Goal: Communication & Community: Share content

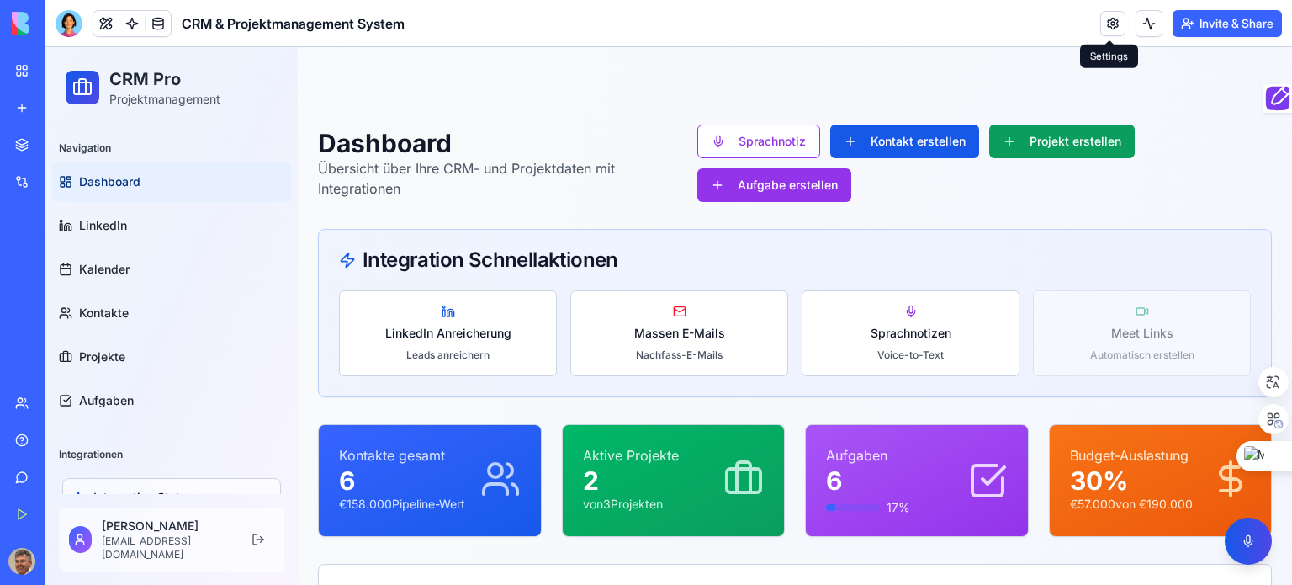
scroll to position [337, 0]
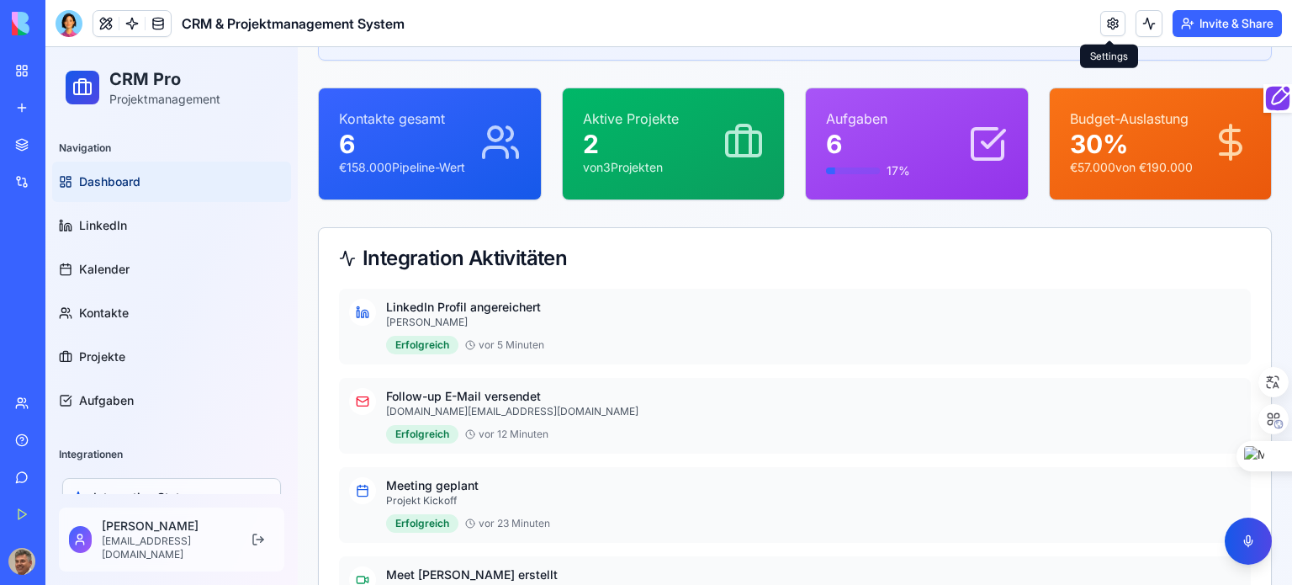
click at [114, 180] on span "Dashboard" at bounding box center [109, 181] width 61 height 17
click at [117, 176] on span "Dashboard" at bounding box center [109, 181] width 61 height 17
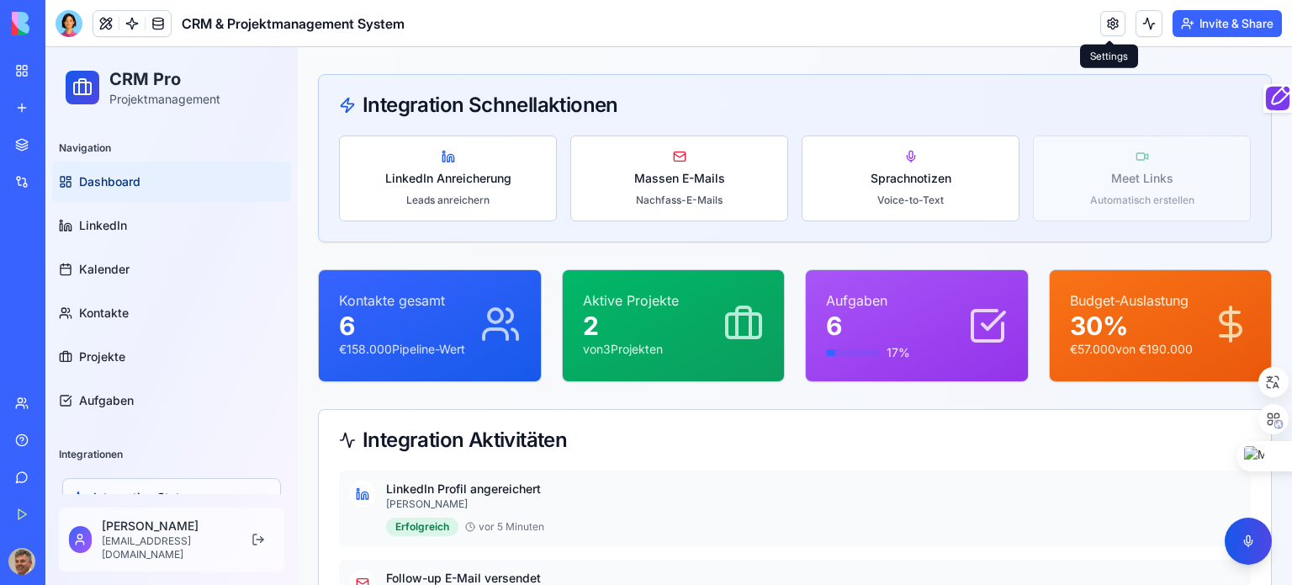
scroll to position [0, 0]
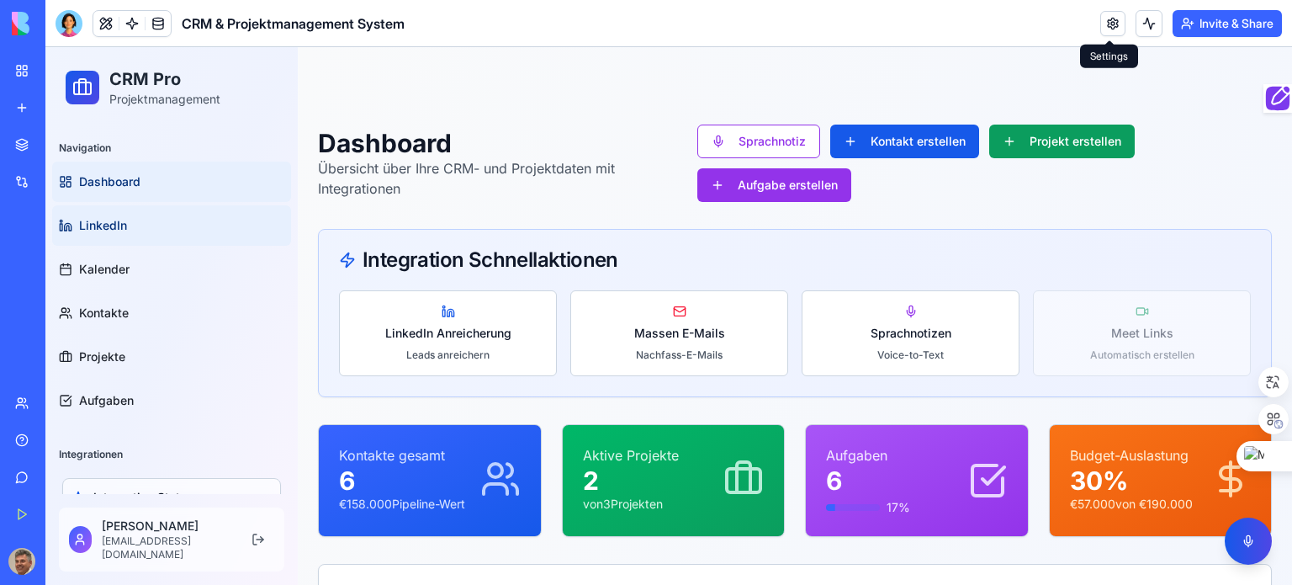
click at [106, 225] on span "LinkedIn" at bounding box center [103, 225] width 48 height 17
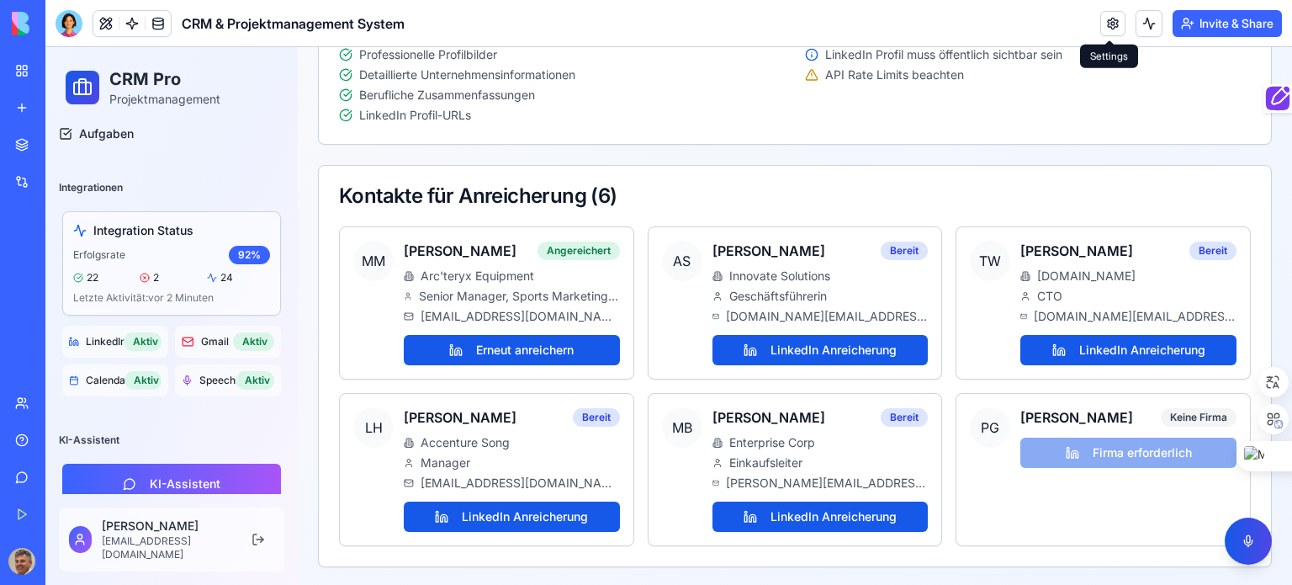
scroll to position [278, 0]
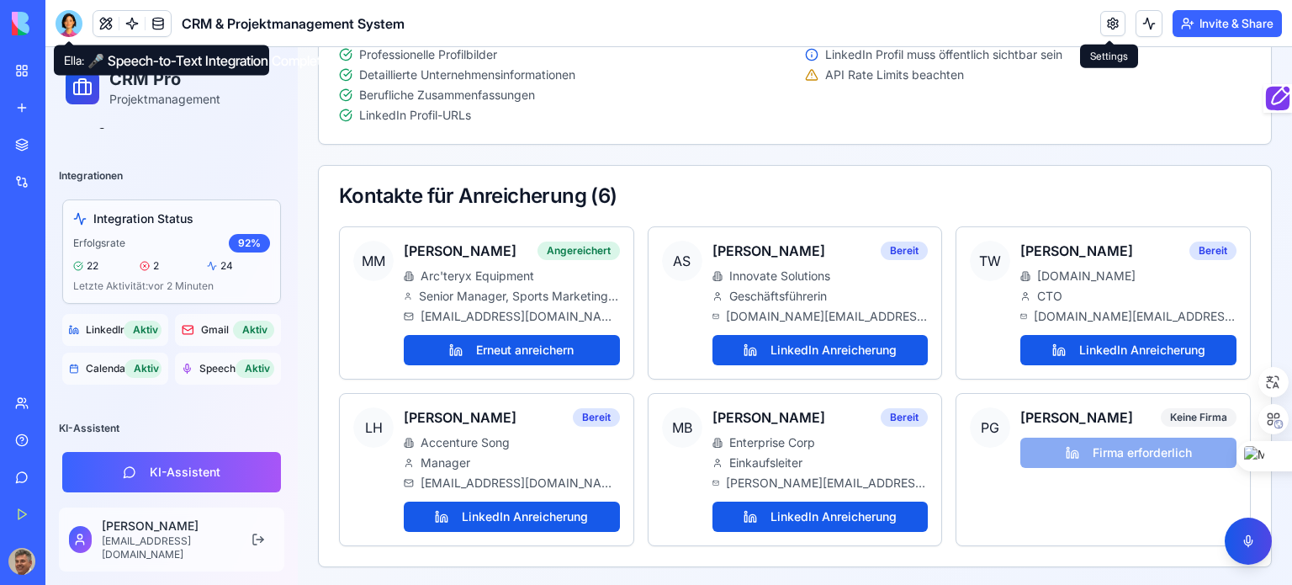
click at [73, 24] on div at bounding box center [69, 23] width 27 height 27
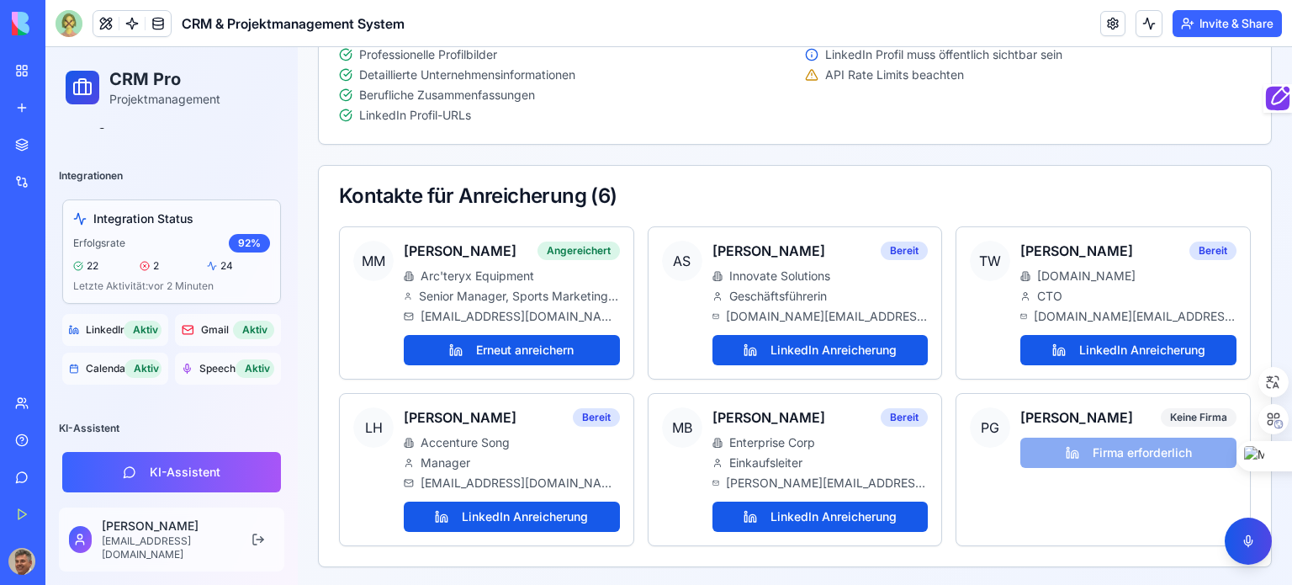
click at [103, 18] on button at bounding box center [105, 23] width 25 height 25
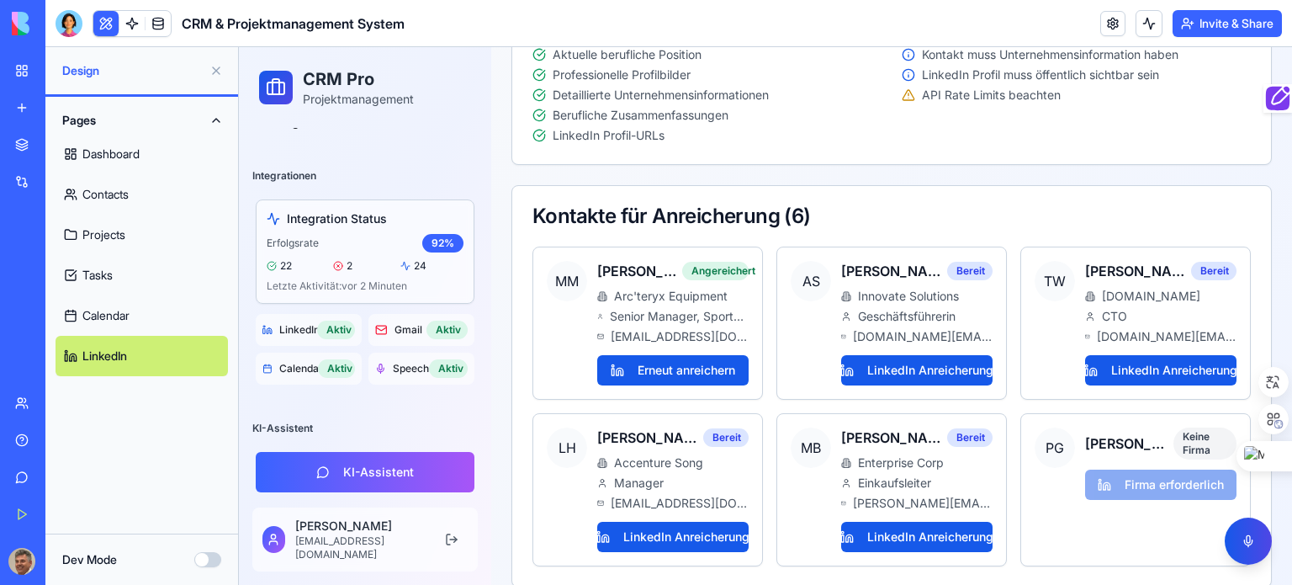
scroll to position [540, 0]
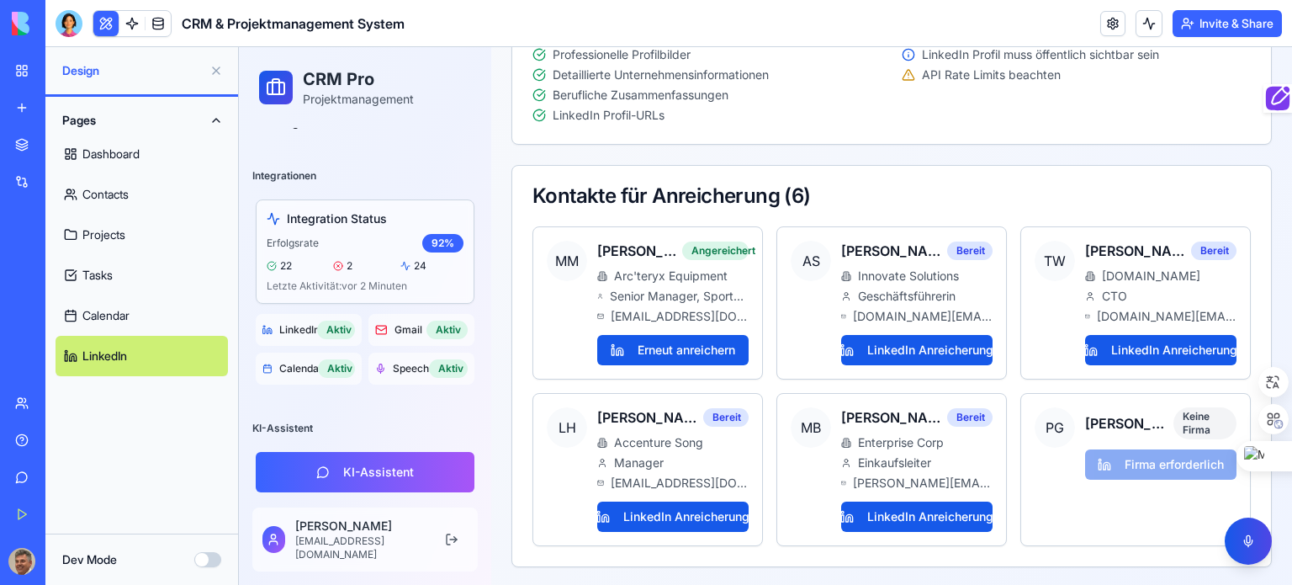
click at [104, 517] on div "Pages Dashboard Contacts Projects Tasks Calendar LinkedIn" at bounding box center [141, 315] width 193 height 437
click at [101, 24] on button at bounding box center [105, 23] width 25 height 25
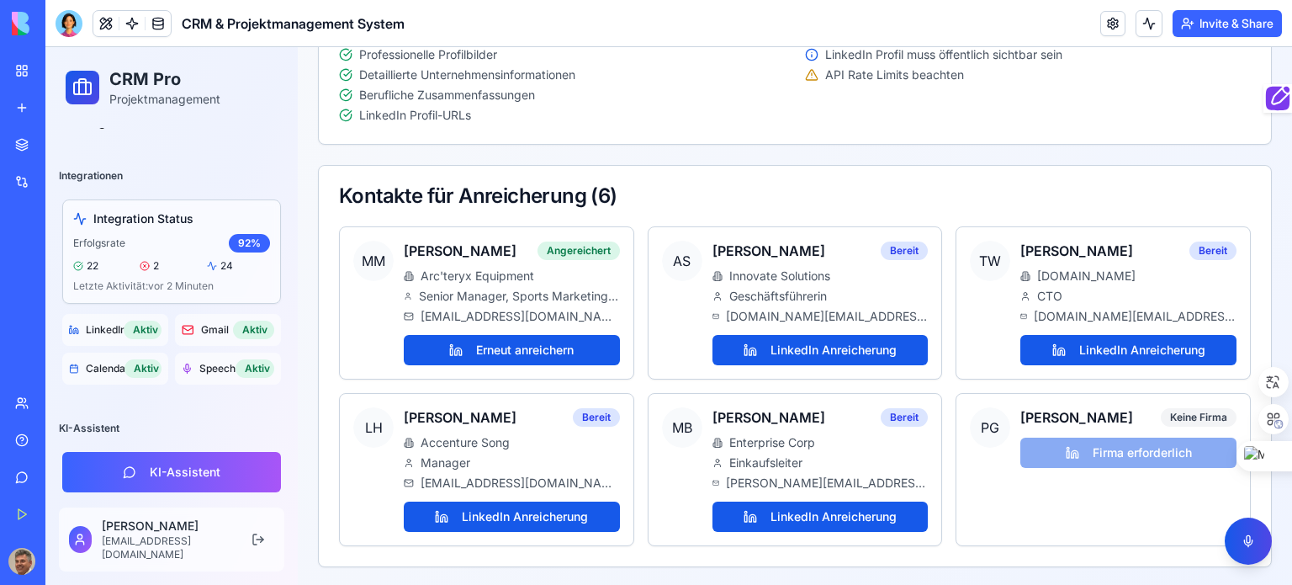
click at [101, 24] on button at bounding box center [105, 23] width 25 height 25
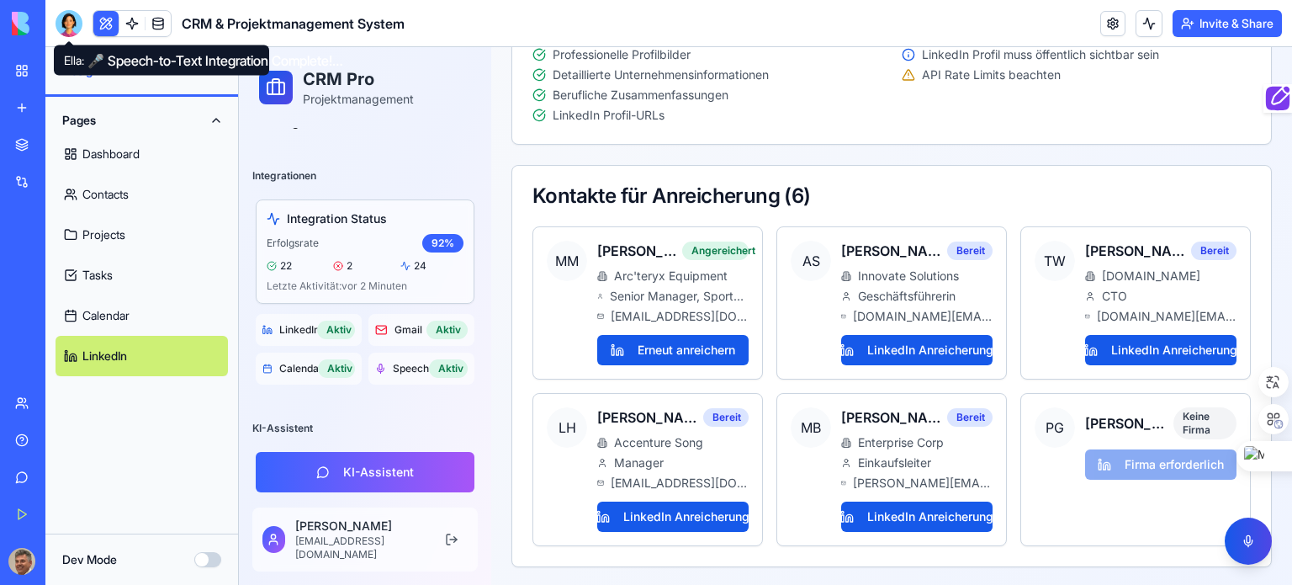
click at [74, 23] on div at bounding box center [69, 23] width 27 height 27
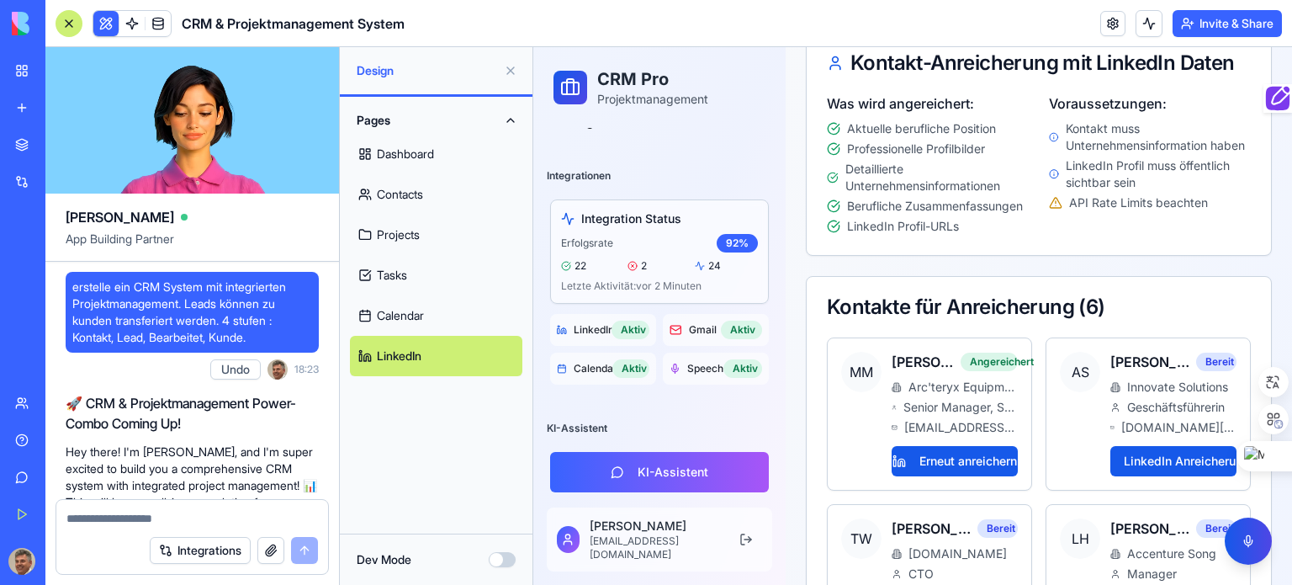
scroll to position [16054, 0]
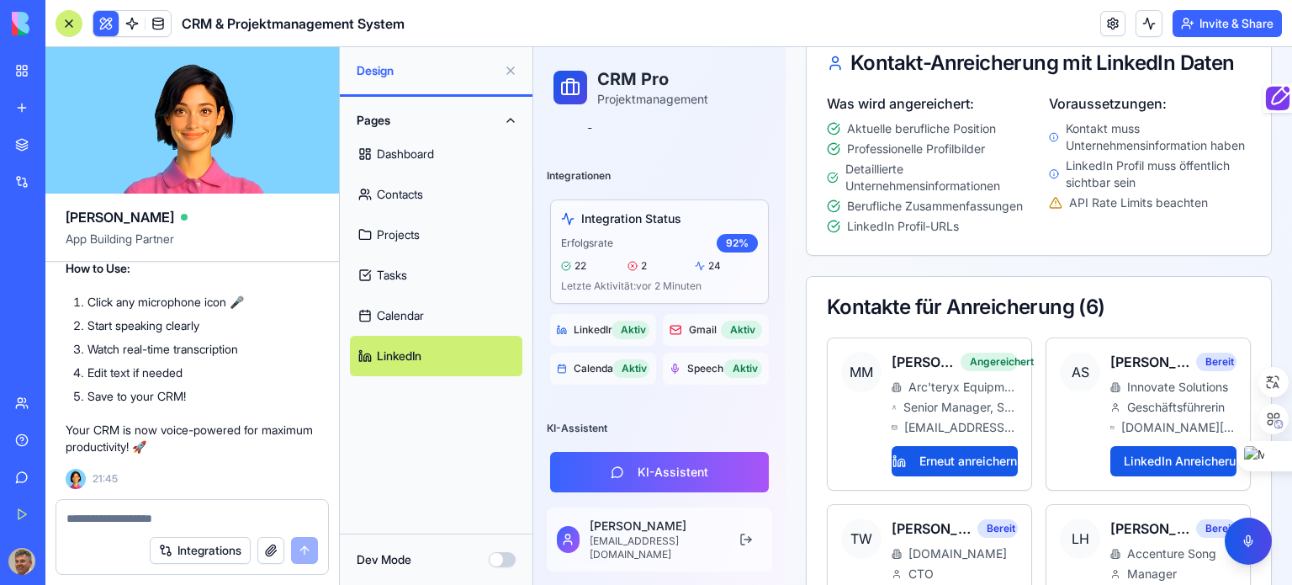
click at [144, 521] on textarea at bounding box center [192, 518] width 252 height 17
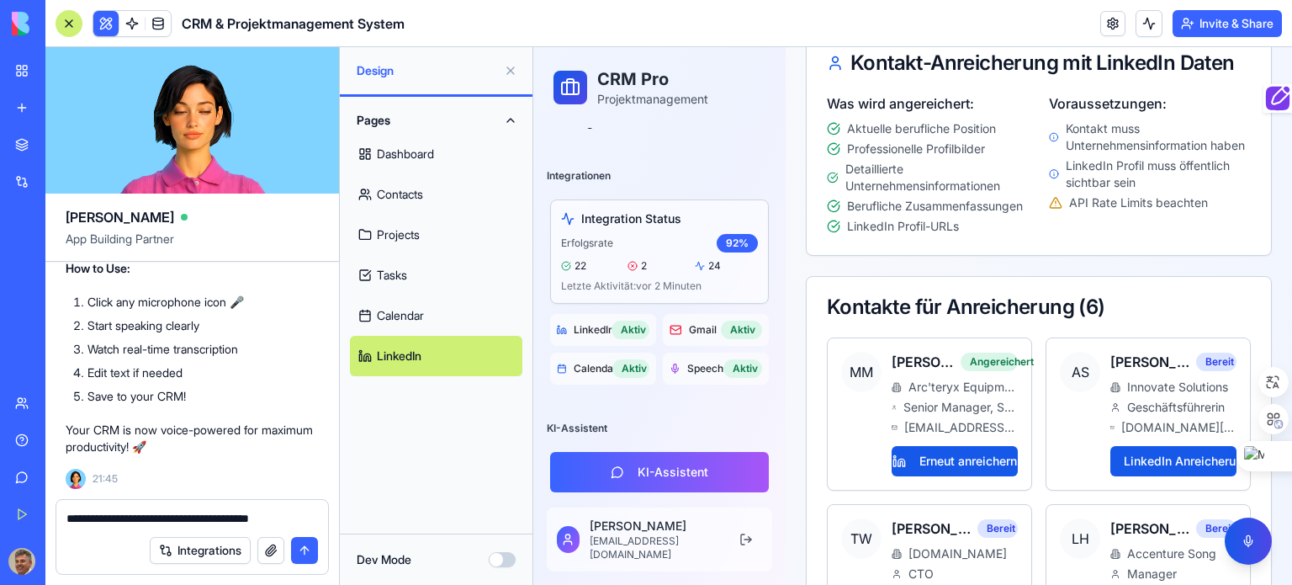
type textarea "**********"
click at [301, 543] on button "submit" at bounding box center [304, 550] width 27 height 27
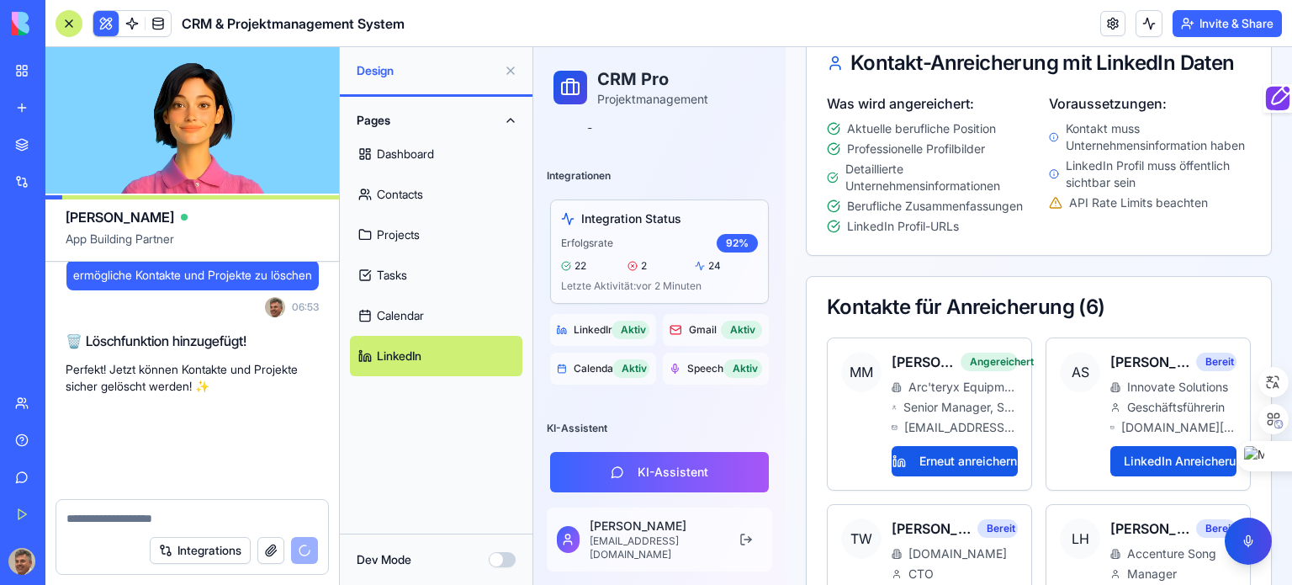
scroll to position [16307, 0]
